Goal: Check status: Check status

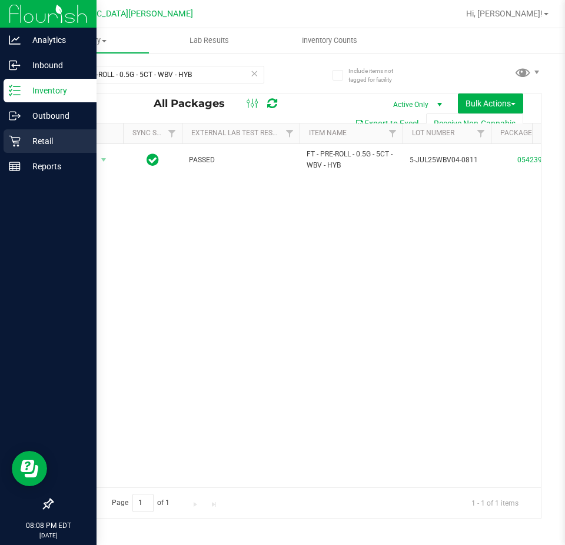
click at [32, 139] on p "Retail" at bounding box center [56, 141] width 71 height 14
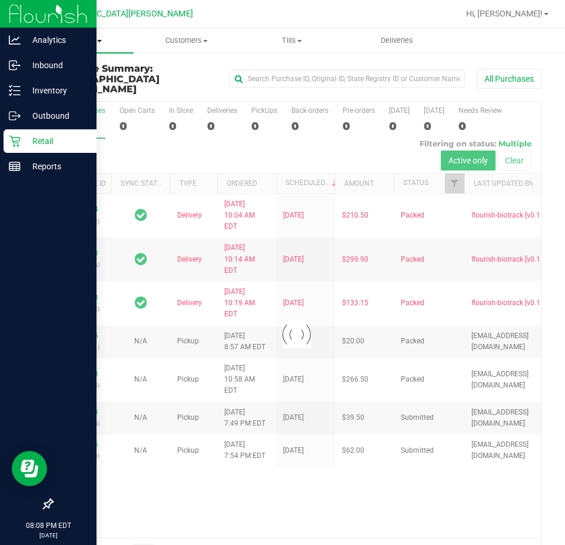
click at [64, 39] on span "Purchases" at bounding box center [80, 40] width 105 height 11
click at [72, 83] on span "Fulfillment" at bounding box center [64, 85] width 73 height 10
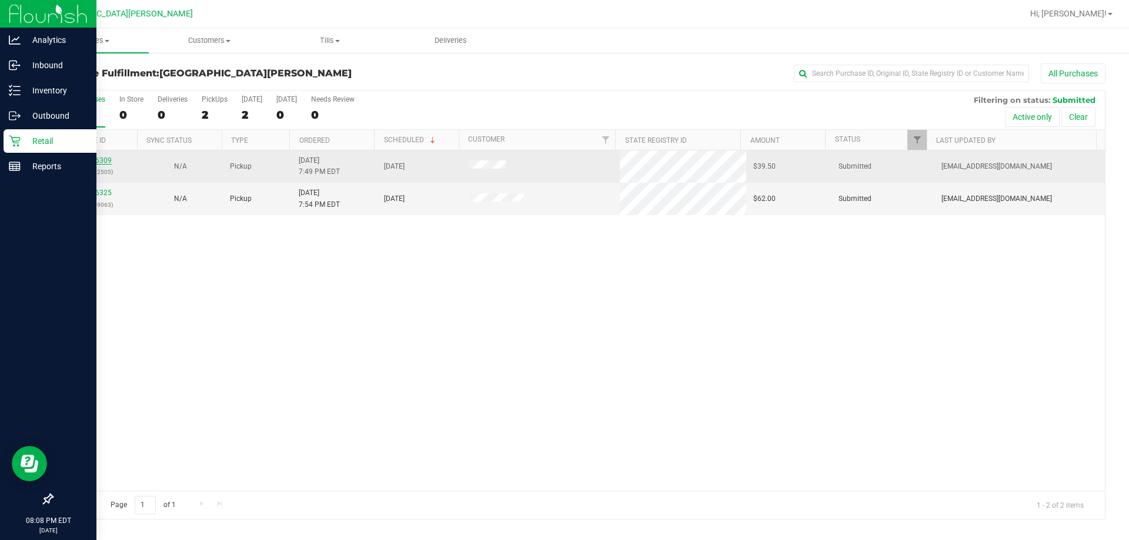
click at [108, 161] on link "12006309" at bounding box center [95, 160] width 33 height 8
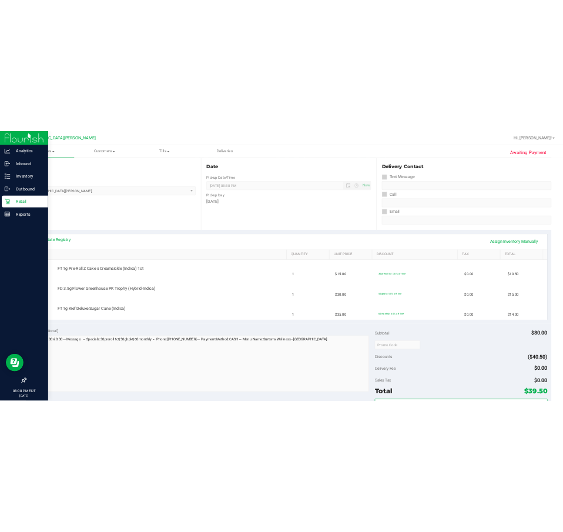
scroll to position [118, 0]
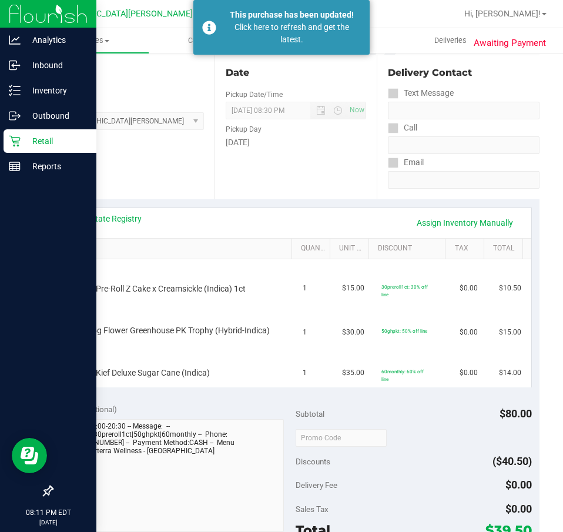
click at [21, 146] on p "Retail" at bounding box center [56, 141] width 71 height 14
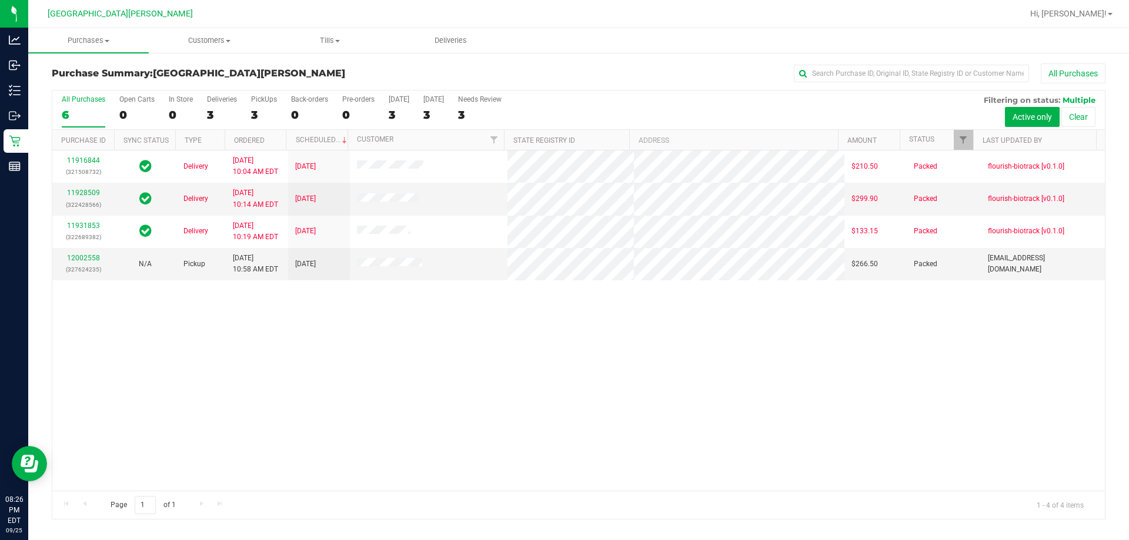
click at [564, 388] on div "11916844 (321508732) Delivery [DATE] 10:04 AM EDT 9/26/2025 $210.50 Packed flou…" at bounding box center [578, 321] width 1053 height 341
